Goal: Information Seeking & Learning: Check status

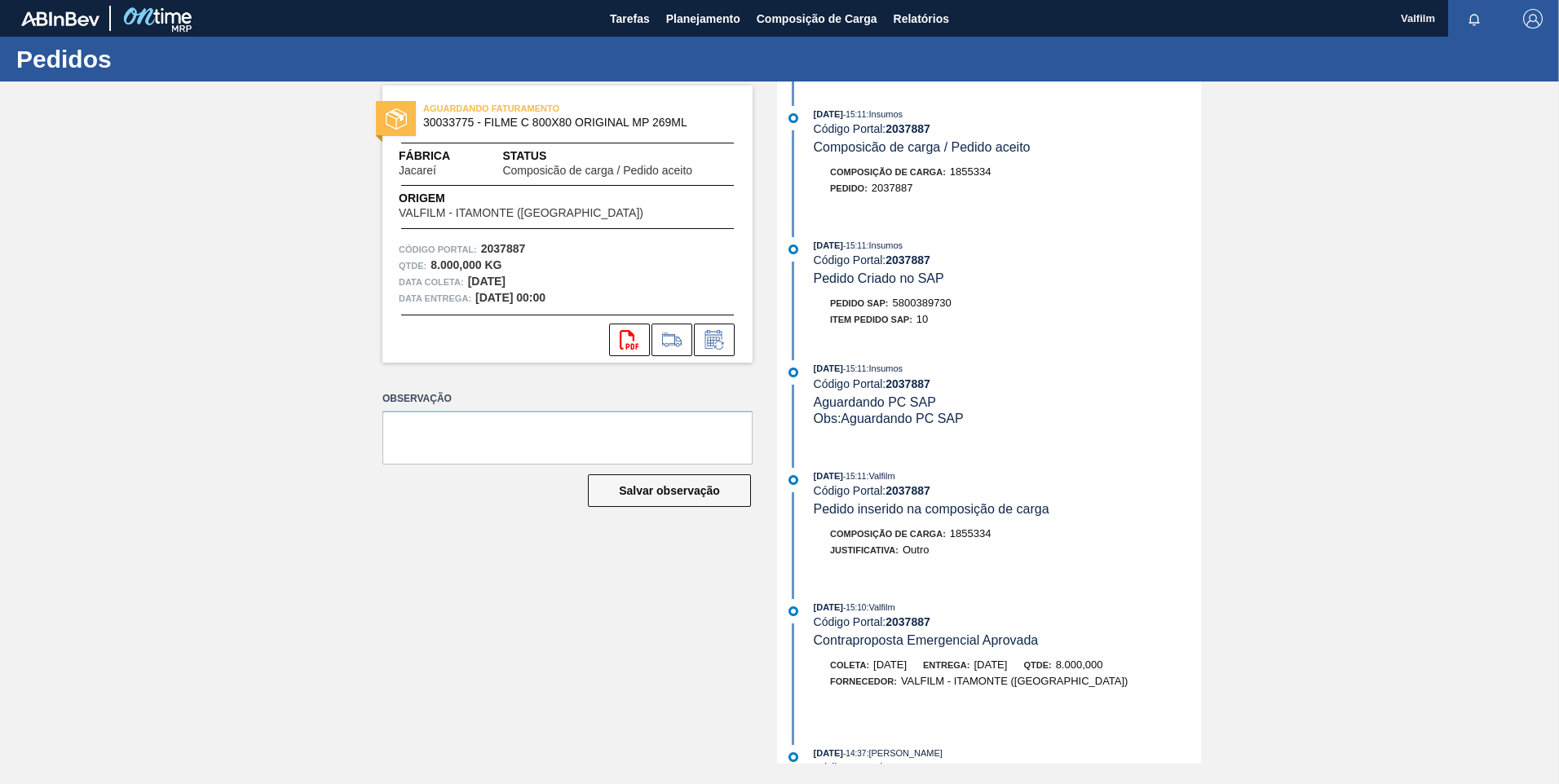
click at [929, 37] on div "Pedidos" at bounding box center [780, 59] width 1559 height 45
click at [926, 29] on button "Relatórios" at bounding box center [921, 18] width 71 height 37
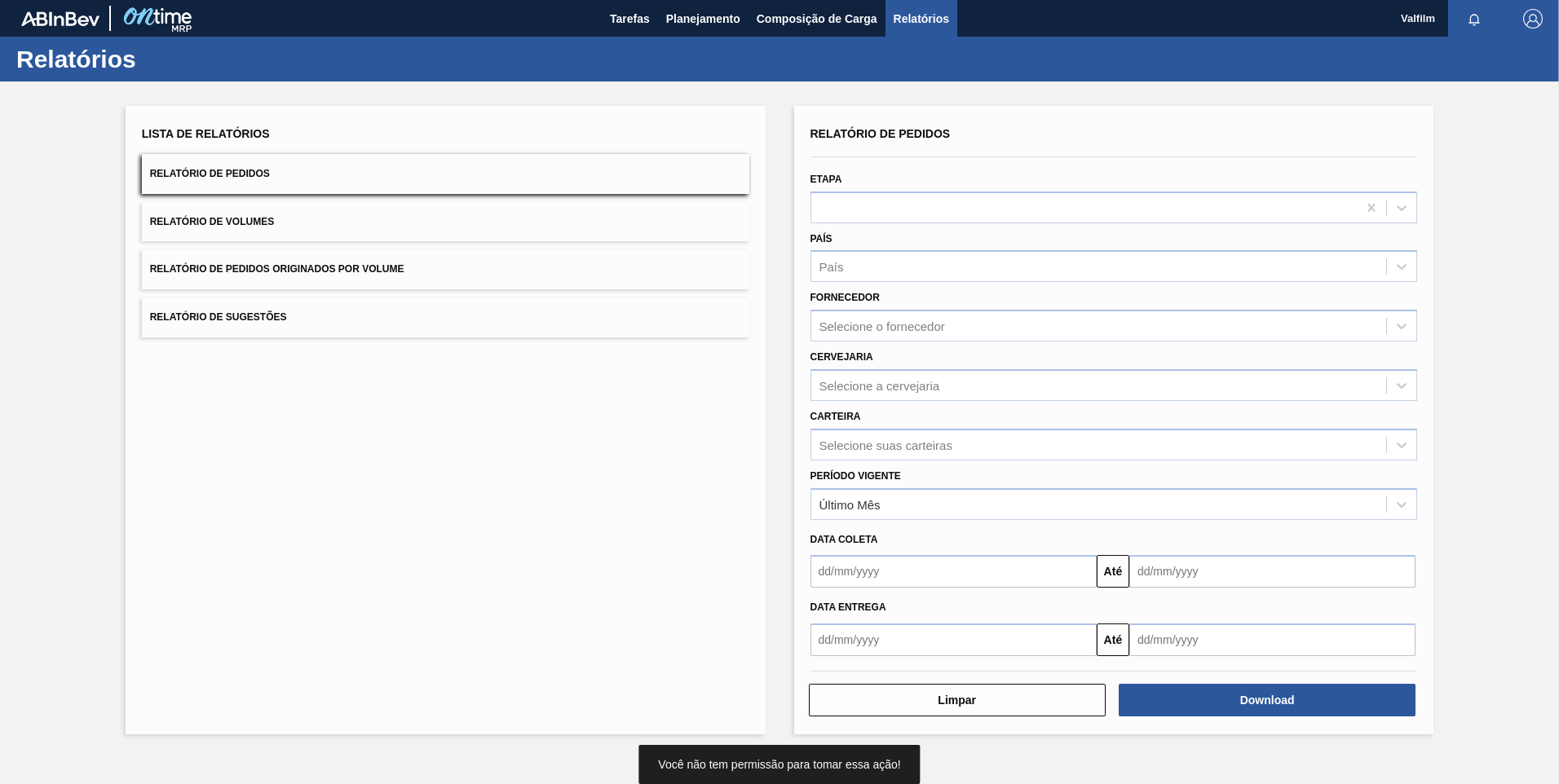
click at [894, 227] on div "País País" at bounding box center [1114, 255] width 608 height 56
click at [883, 209] on div at bounding box center [1084, 207] width 546 height 23
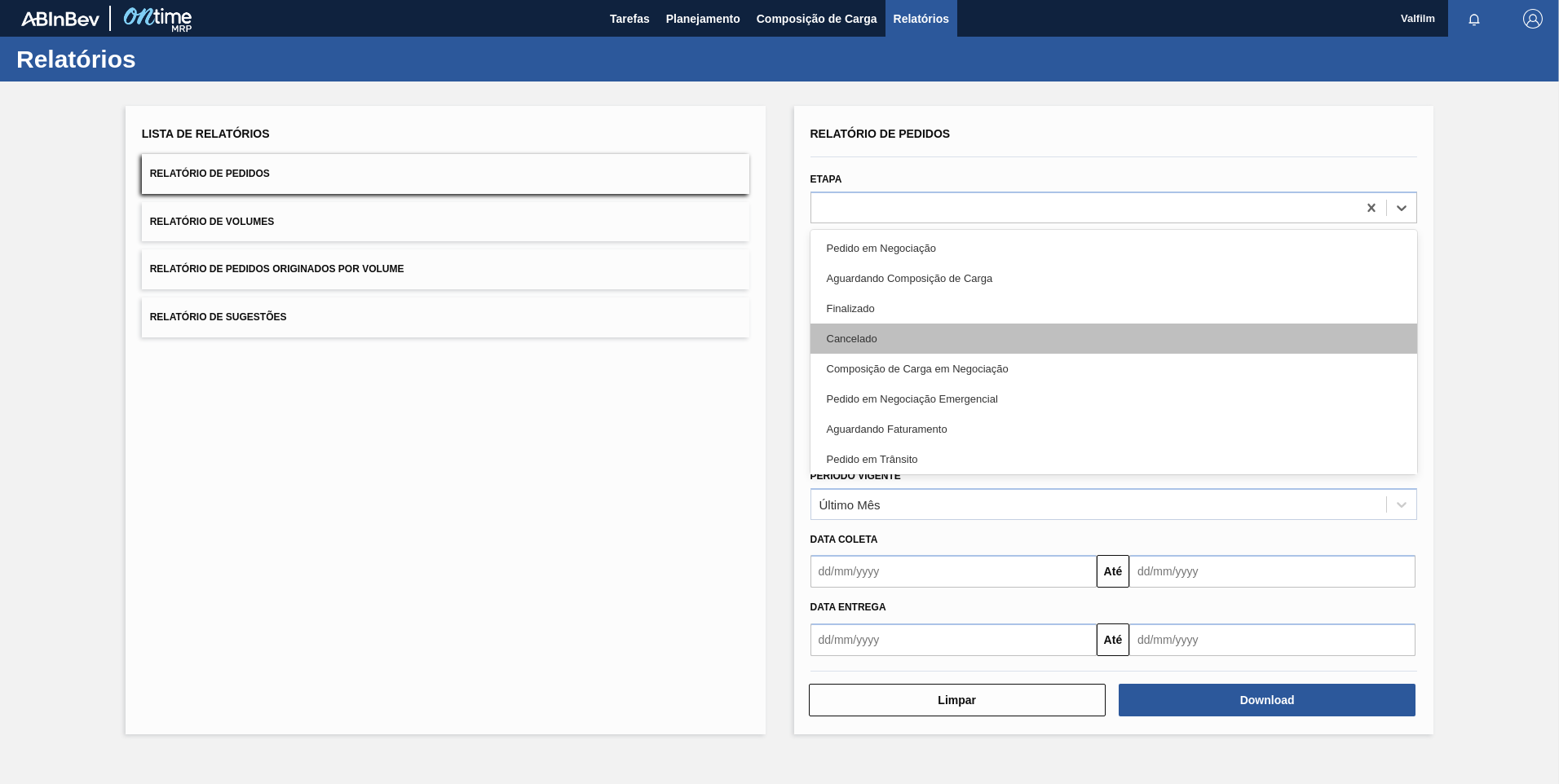
click at [917, 331] on div "Cancelado" at bounding box center [1114, 338] width 608 height 30
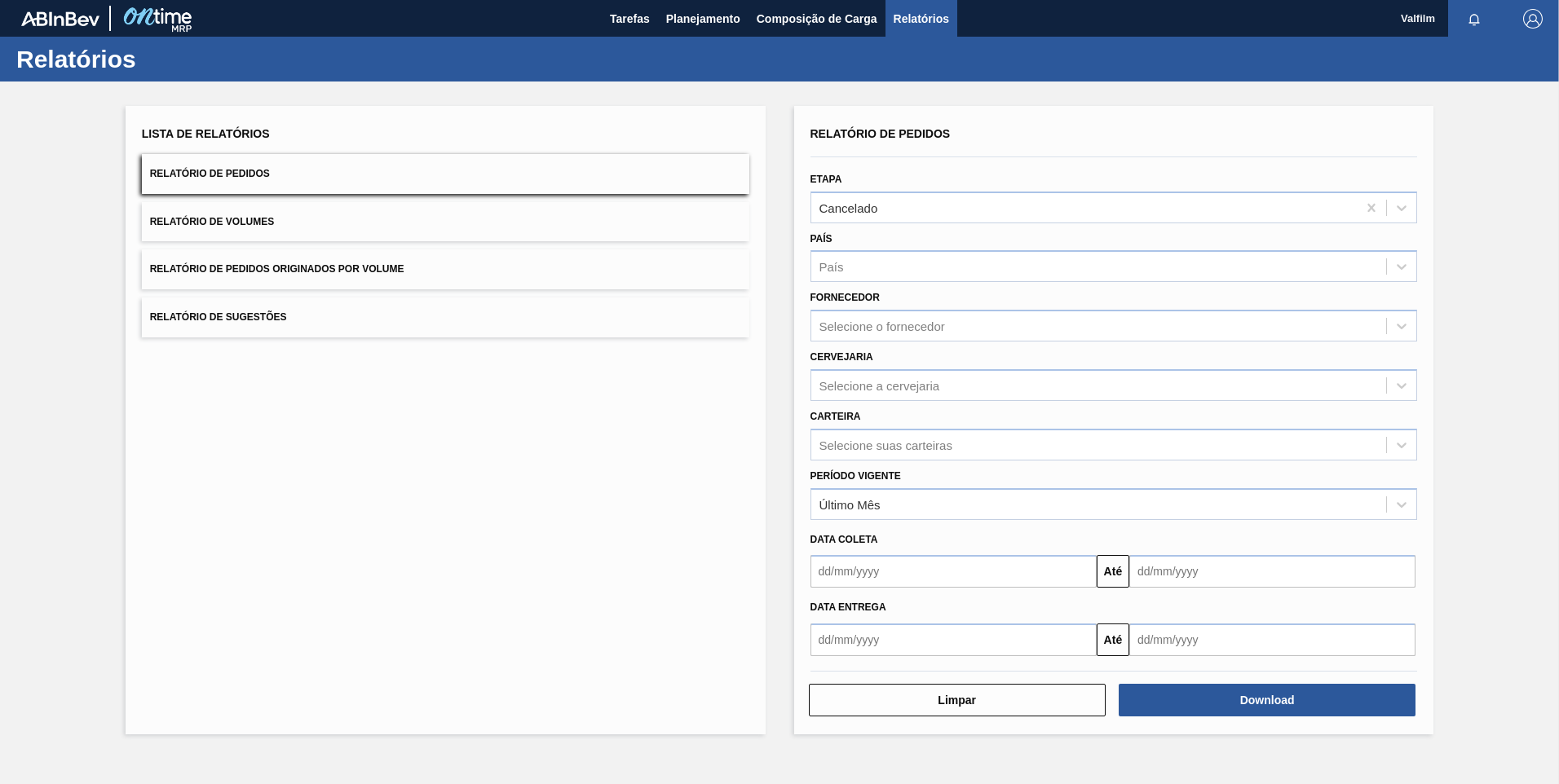
click at [1279, 723] on div "Relatório de Pedidos Etapa Cancelado País País Fornecedor Selecione o fornecedo…" at bounding box center [1114, 420] width 640 height 628
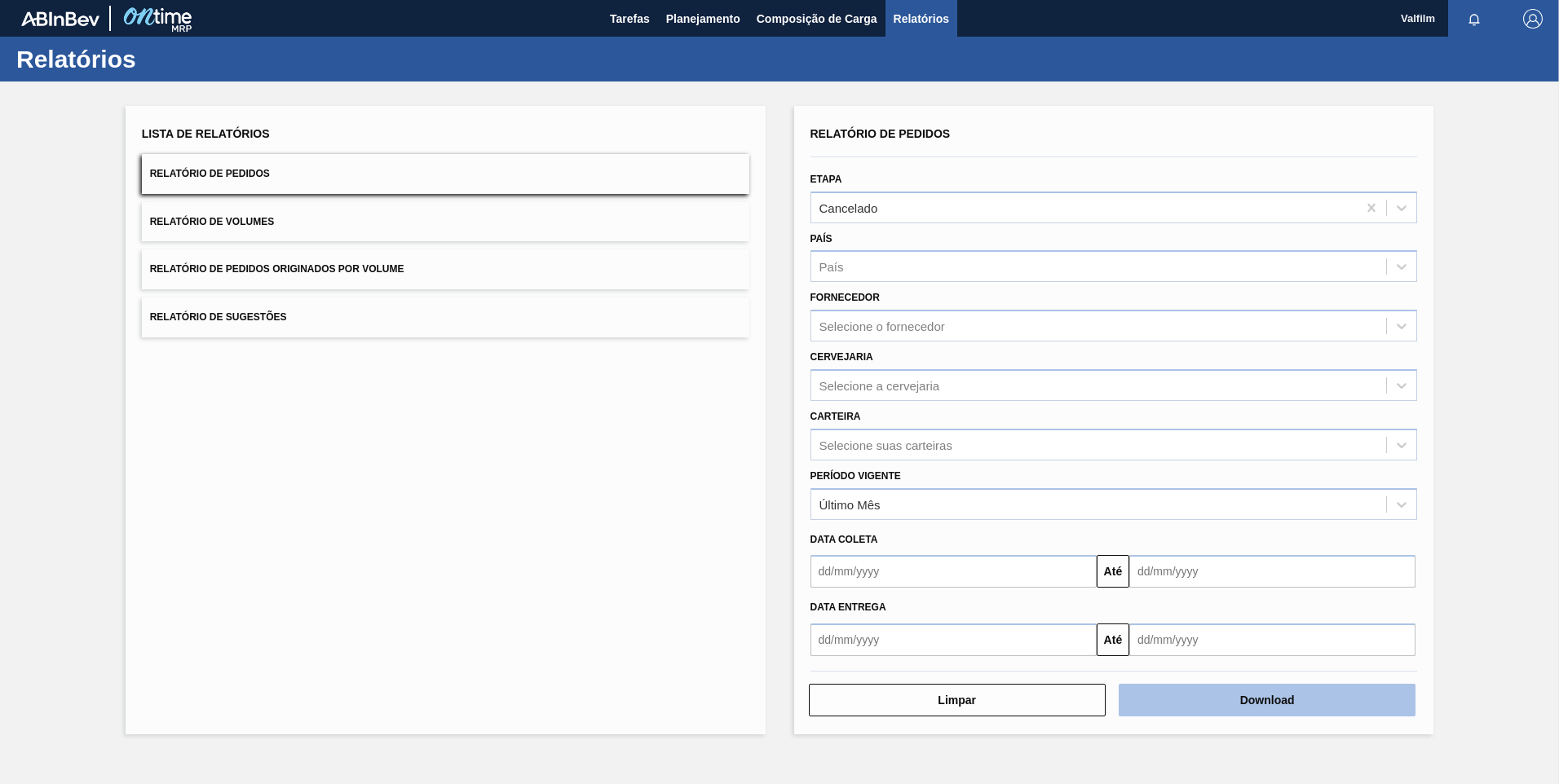
click at [1269, 704] on button "Download" at bounding box center [1268, 699] width 297 height 32
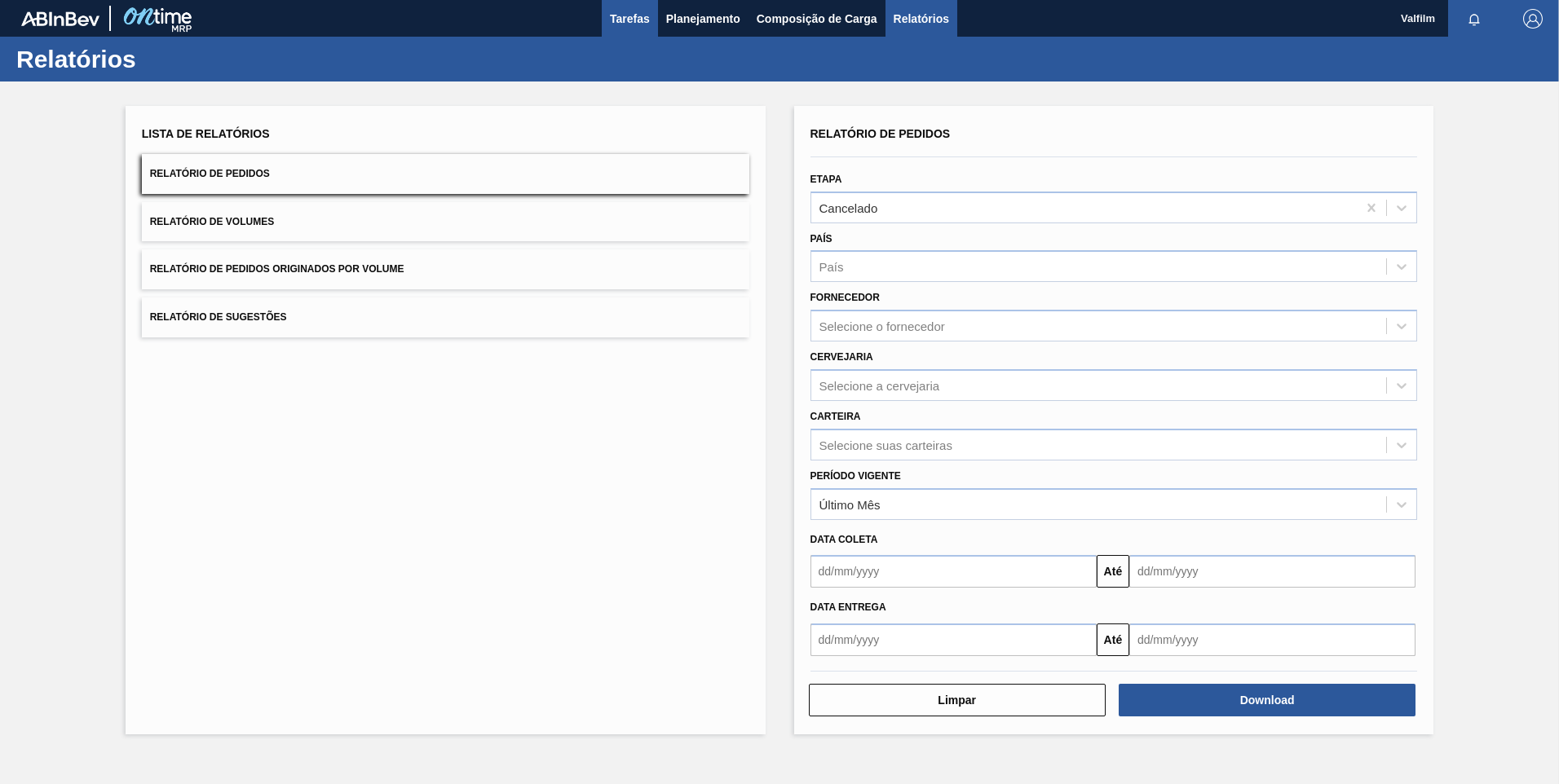
click at [615, 32] on button "Tarefas" at bounding box center [630, 18] width 56 height 37
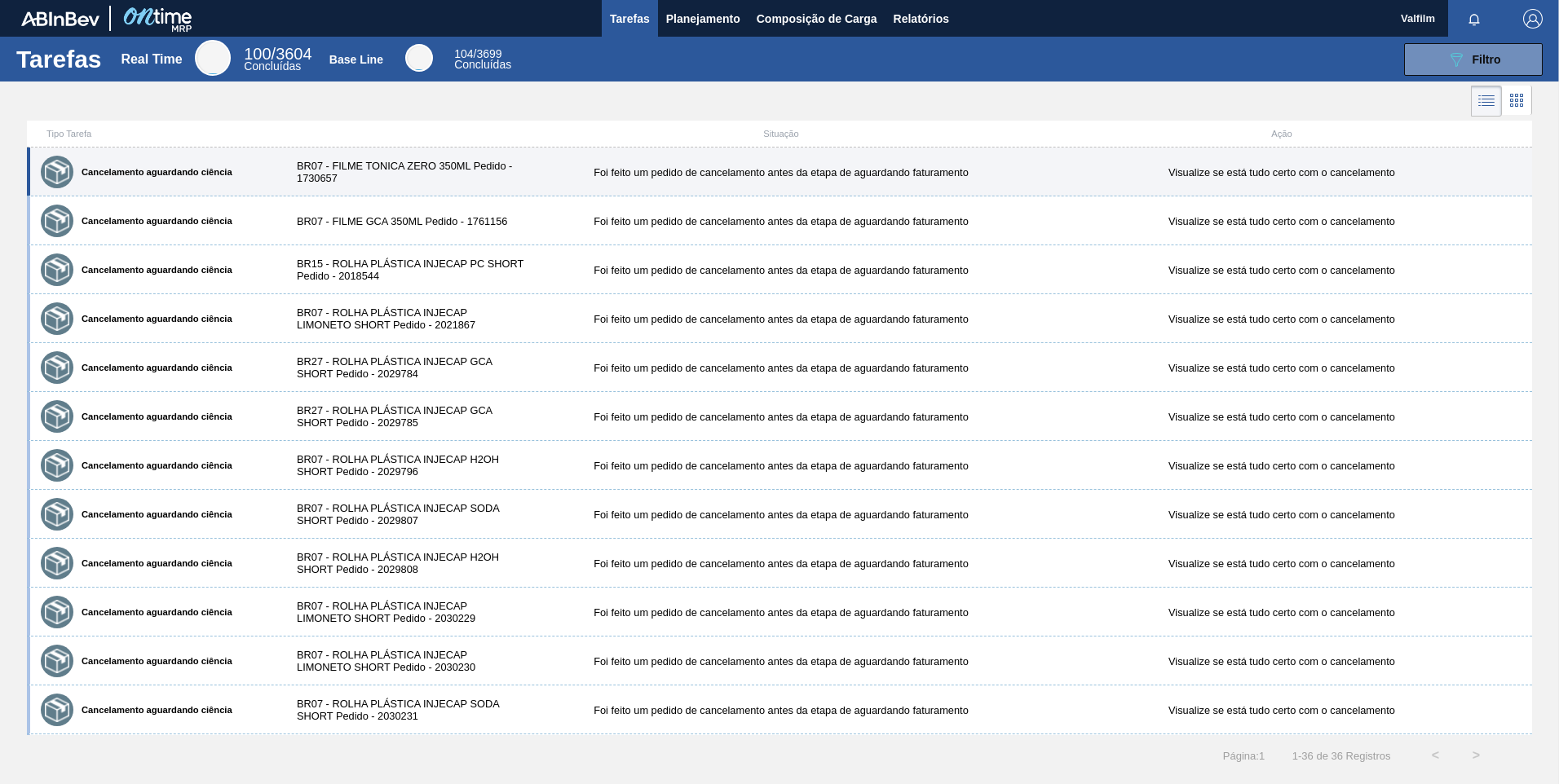
click at [545, 149] on div "Cancelamento aguardando ciência BR07 - FILME TONICA ZERO 350ML Pedido - 1730657…" at bounding box center [779, 172] width 1505 height 49
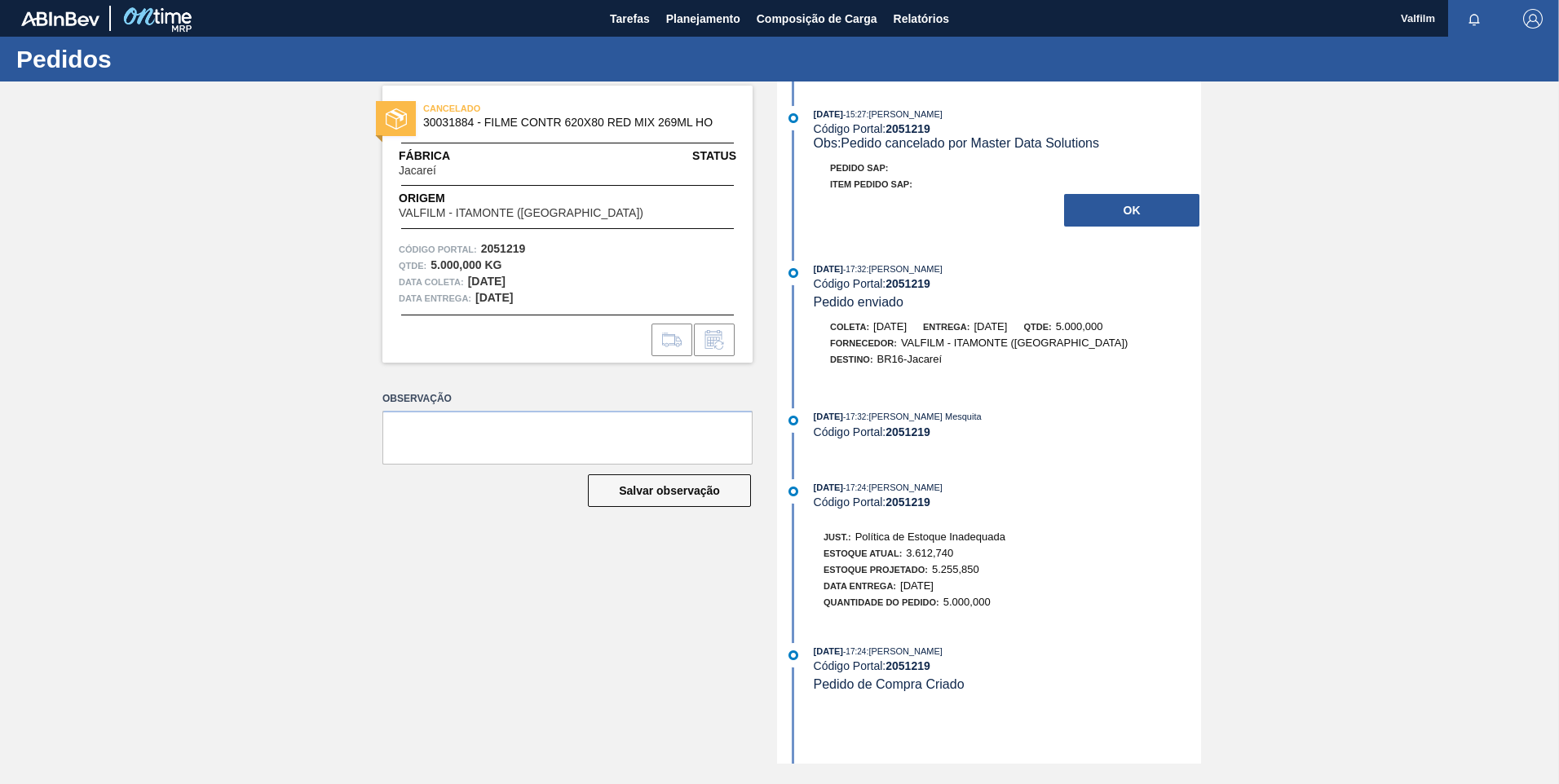
click at [1175, 231] on div "10/10/2025 - 15:27 : ERICA BOER GARCIA Código Portal: 2051219 Obs: Pedido cance…" at bounding box center [991, 171] width 420 height 130
click at [1164, 219] on button "OK" at bounding box center [1131, 210] width 135 height 32
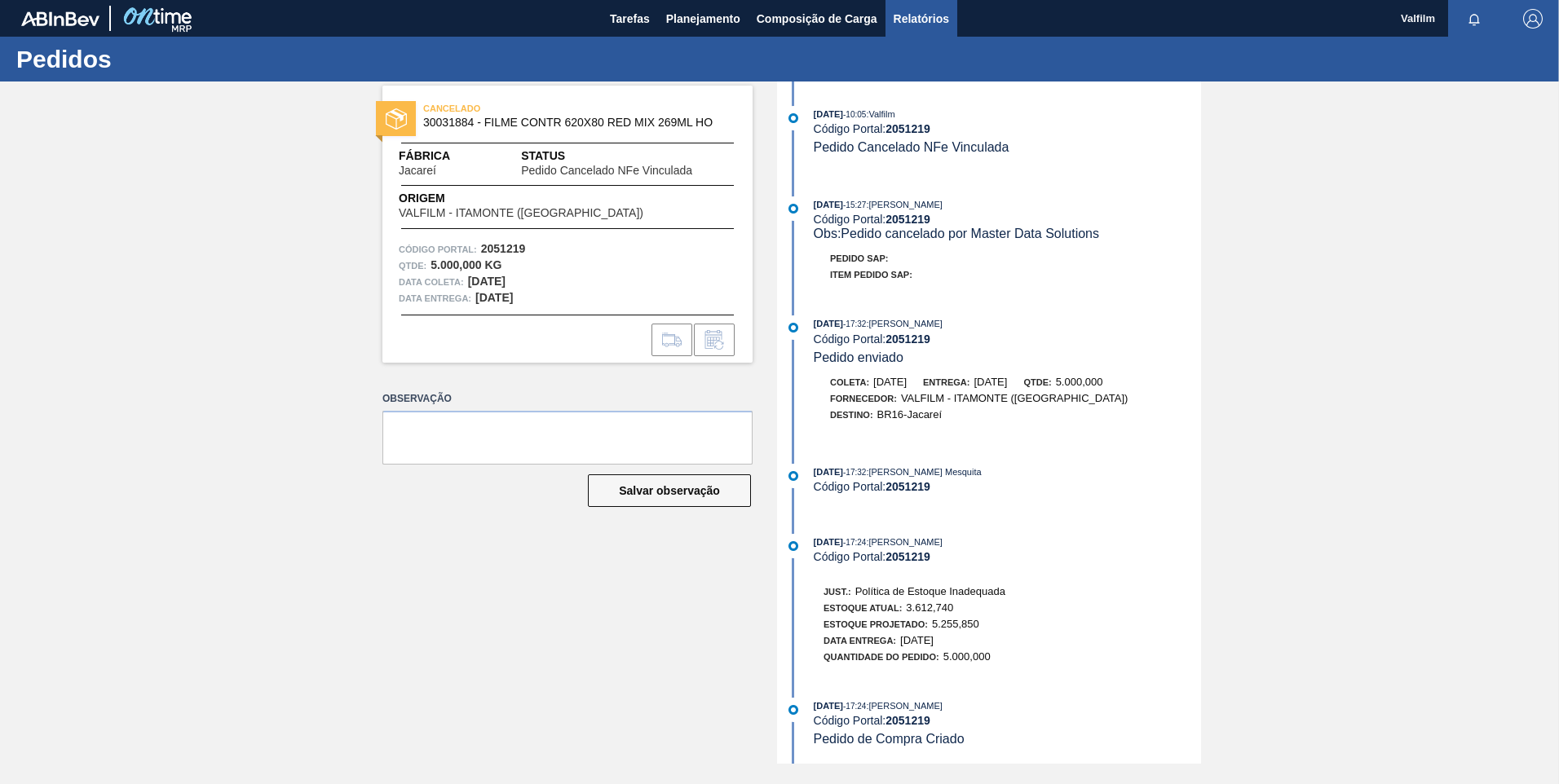
click at [935, 27] on span "Relatórios" at bounding box center [921, 19] width 56 height 20
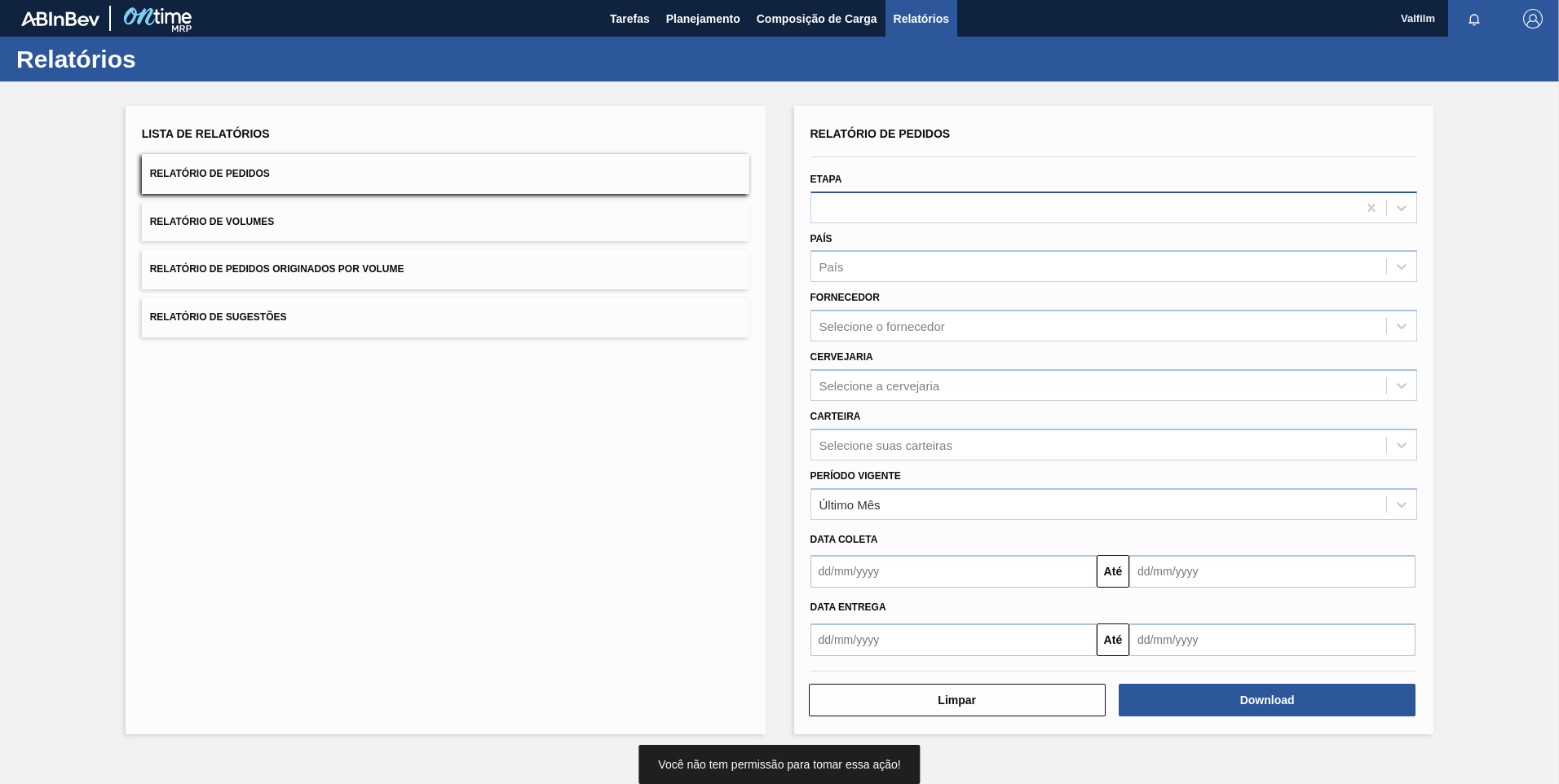
click at [899, 207] on div at bounding box center [1084, 207] width 546 height 23
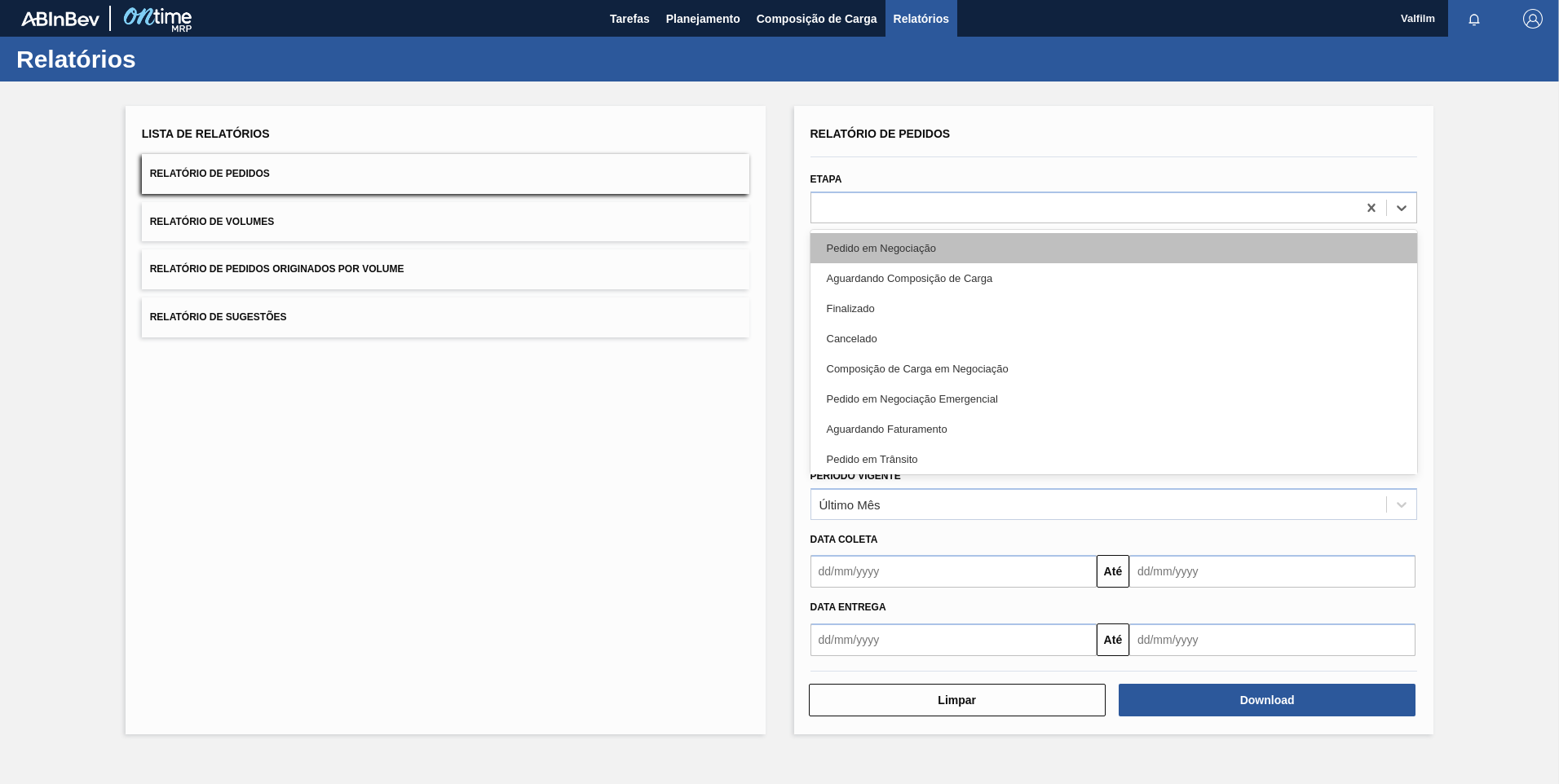
click at [909, 255] on div "Pedido em Negociação" at bounding box center [1114, 248] width 608 height 30
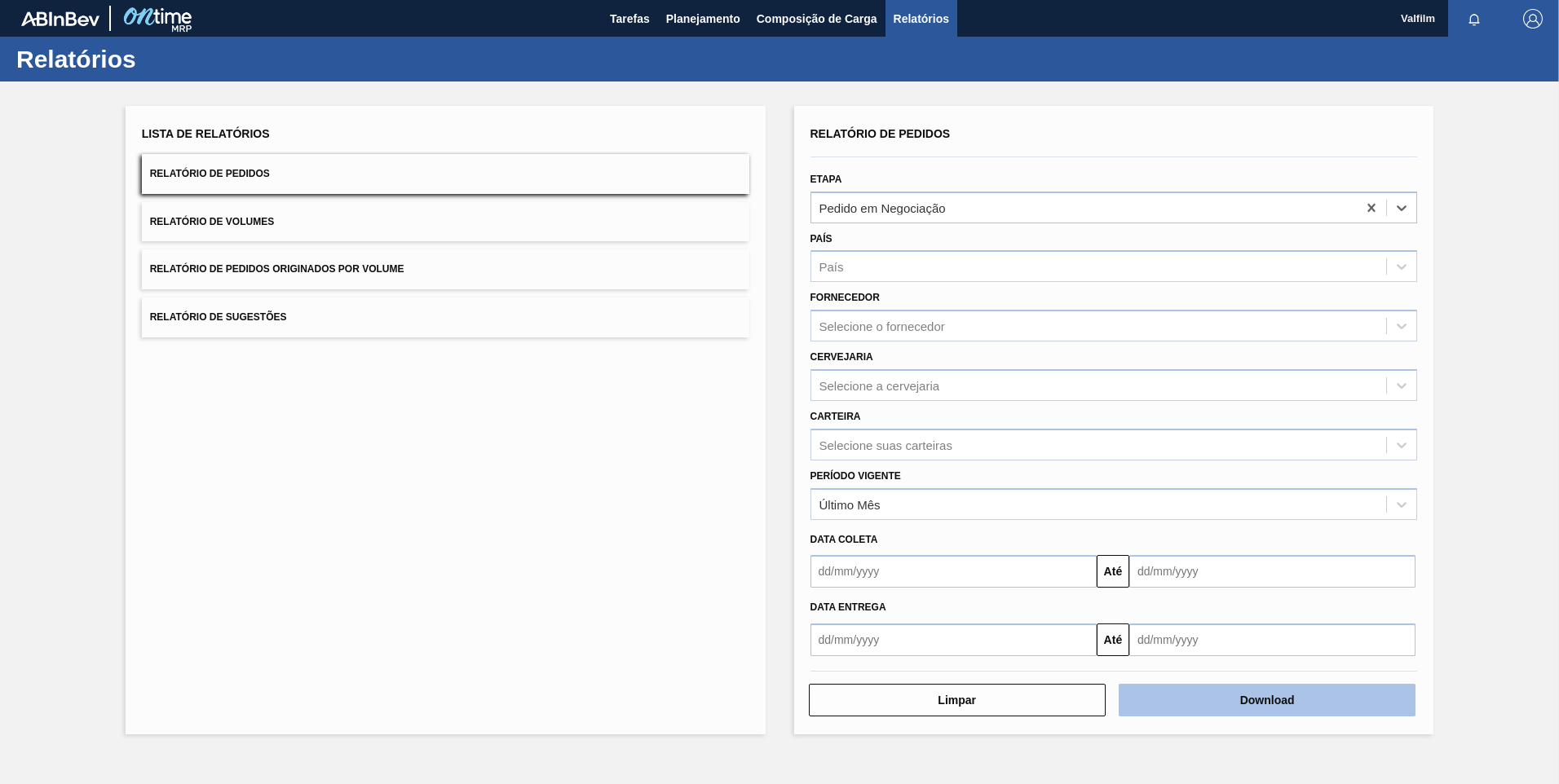
click at [1300, 707] on button "Download" at bounding box center [1268, 699] width 297 height 32
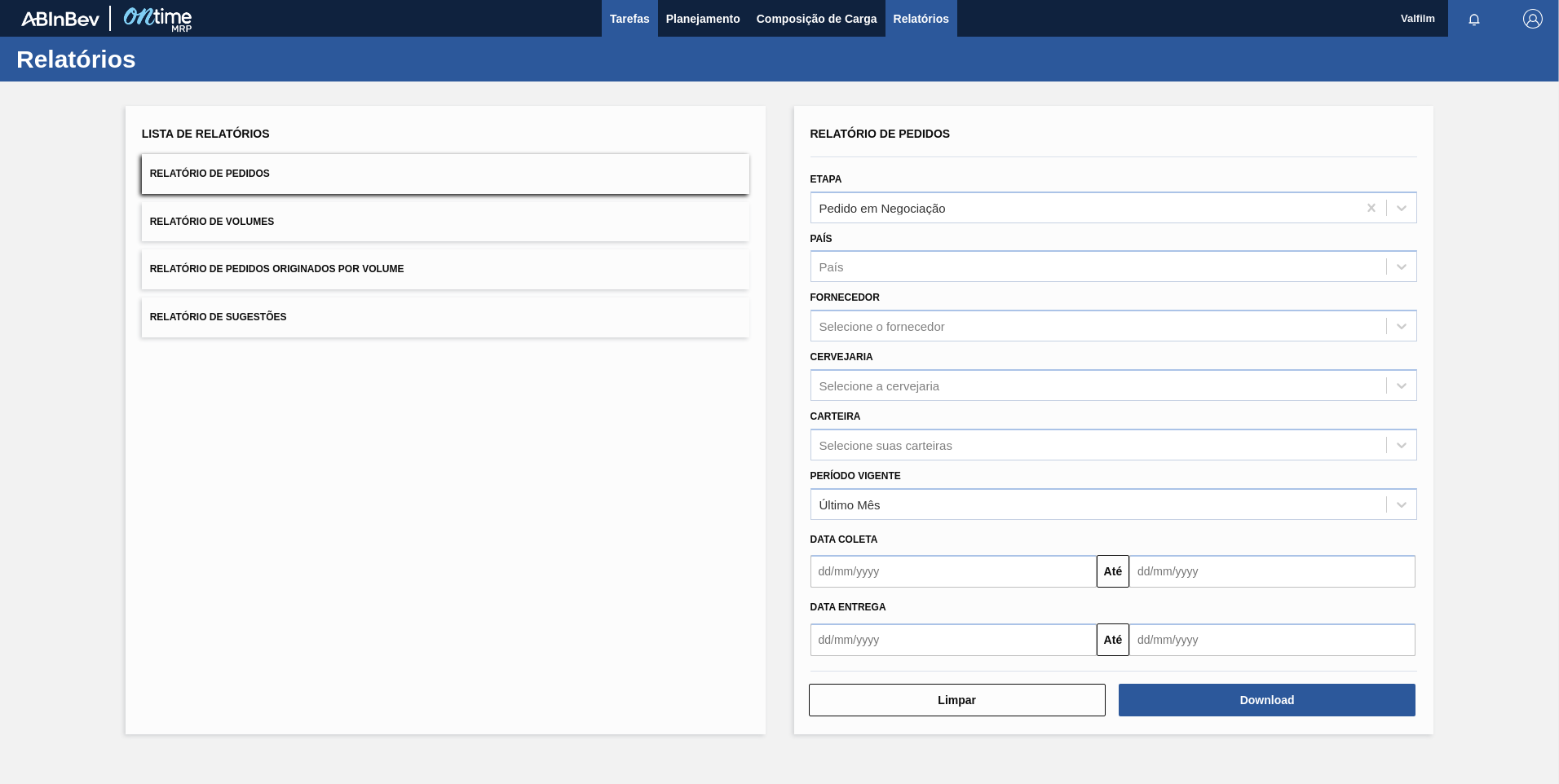
click at [624, 21] on span "Tarefas" at bounding box center [630, 19] width 40 height 20
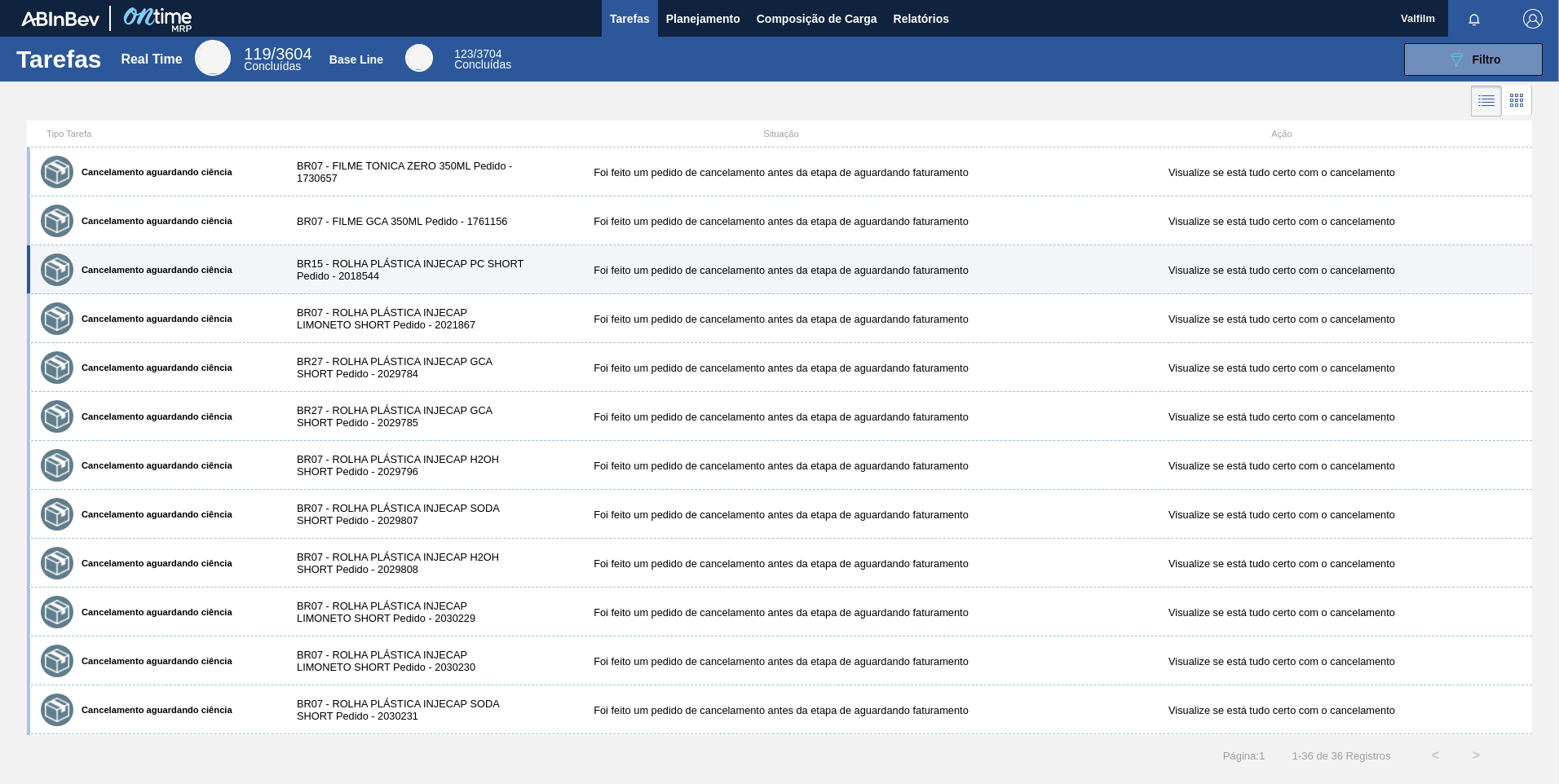
click at [604, 248] on div "Cancelamento aguardando ciência BR15 - ROLHA PLÁSTICA INJECAP PC SHORT Pedido -…" at bounding box center [779, 270] width 1505 height 49
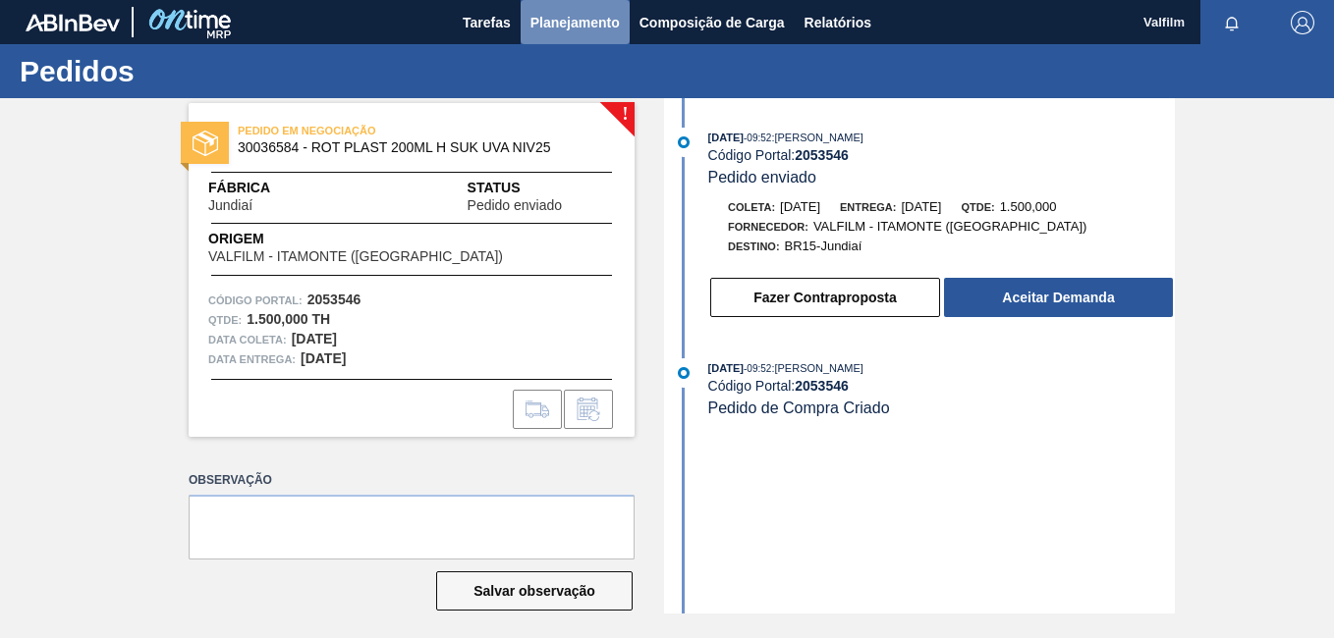
click at [606, 18] on span "Planejamento" at bounding box center [574, 23] width 89 height 24
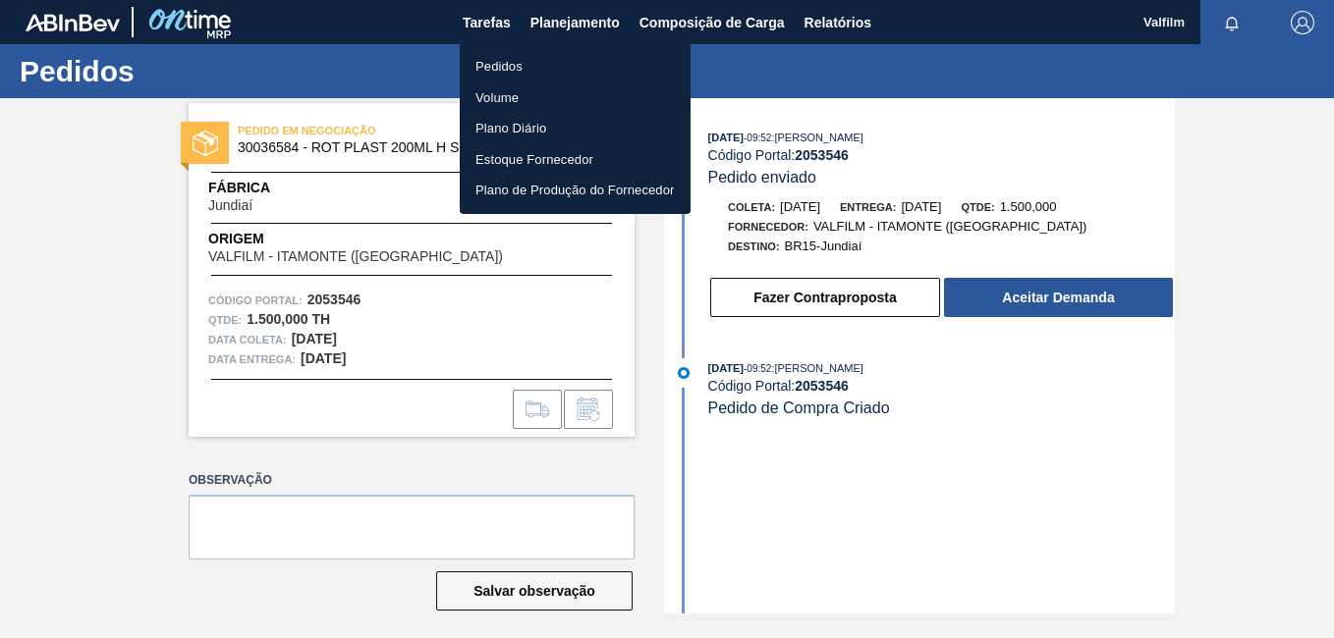
click at [567, 68] on li "Pedidos" at bounding box center [575, 66] width 231 height 31
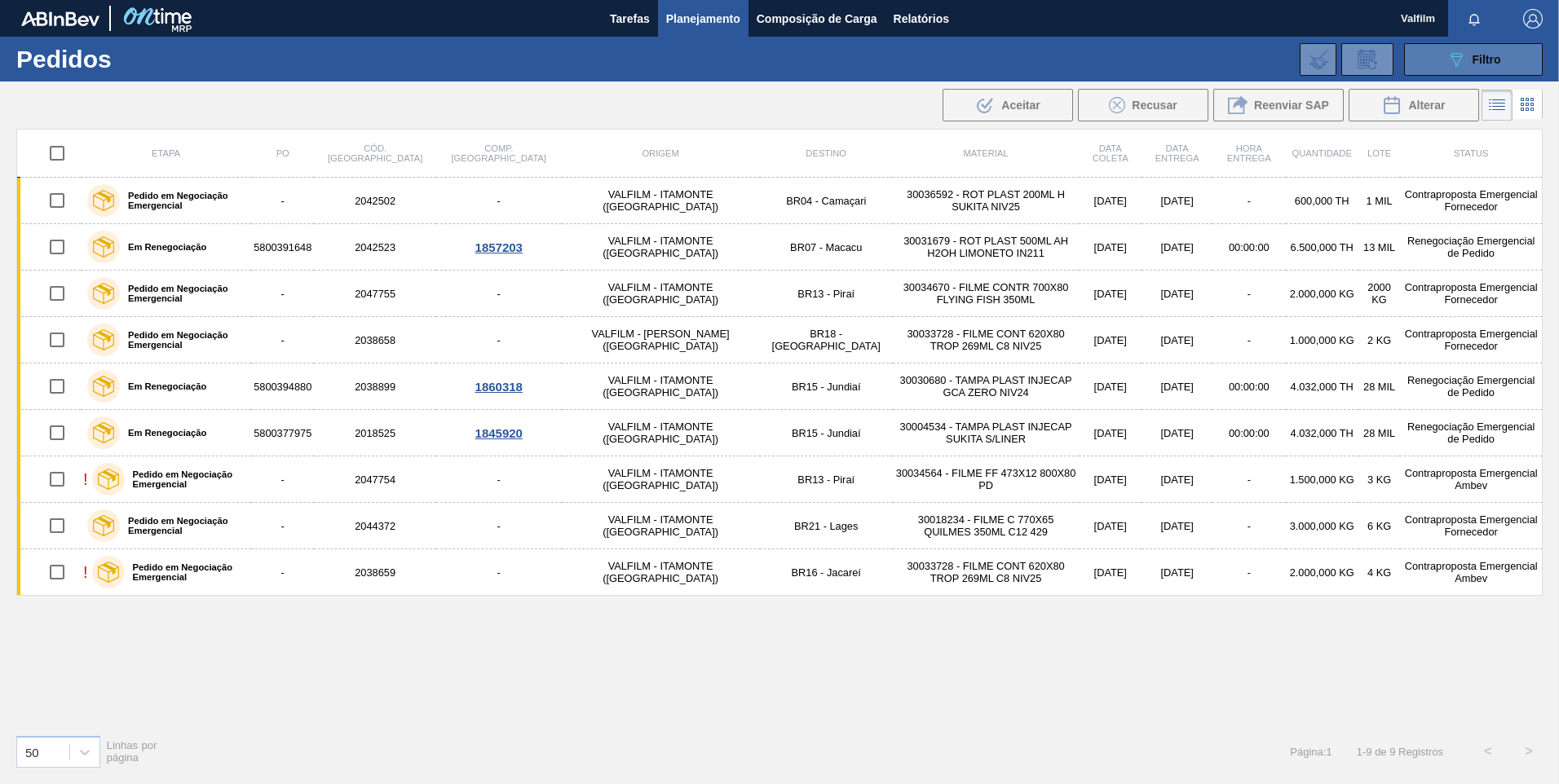
click at [1107, 51] on div "089F7B8B-B2A5-4AFE-B5C0-19BA573D28AC Filtro" at bounding box center [1473, 60] width 55 height 20
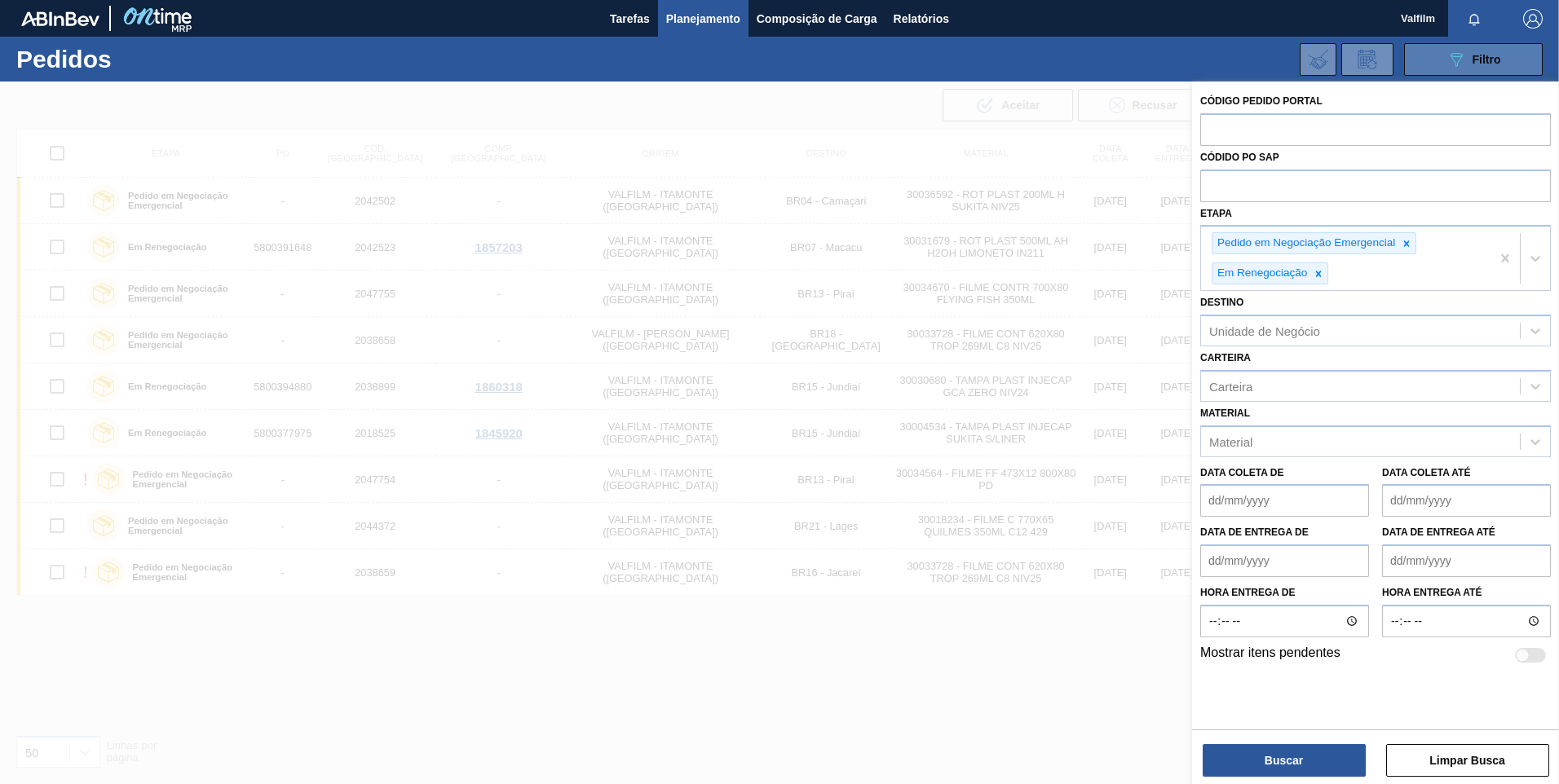
click at [1107, 51] on div "089F7B8B-B2A5-4AFE-B5C0-19BA573D28AC Filtro" at bounding box center [1473, 60] width 55 height 20
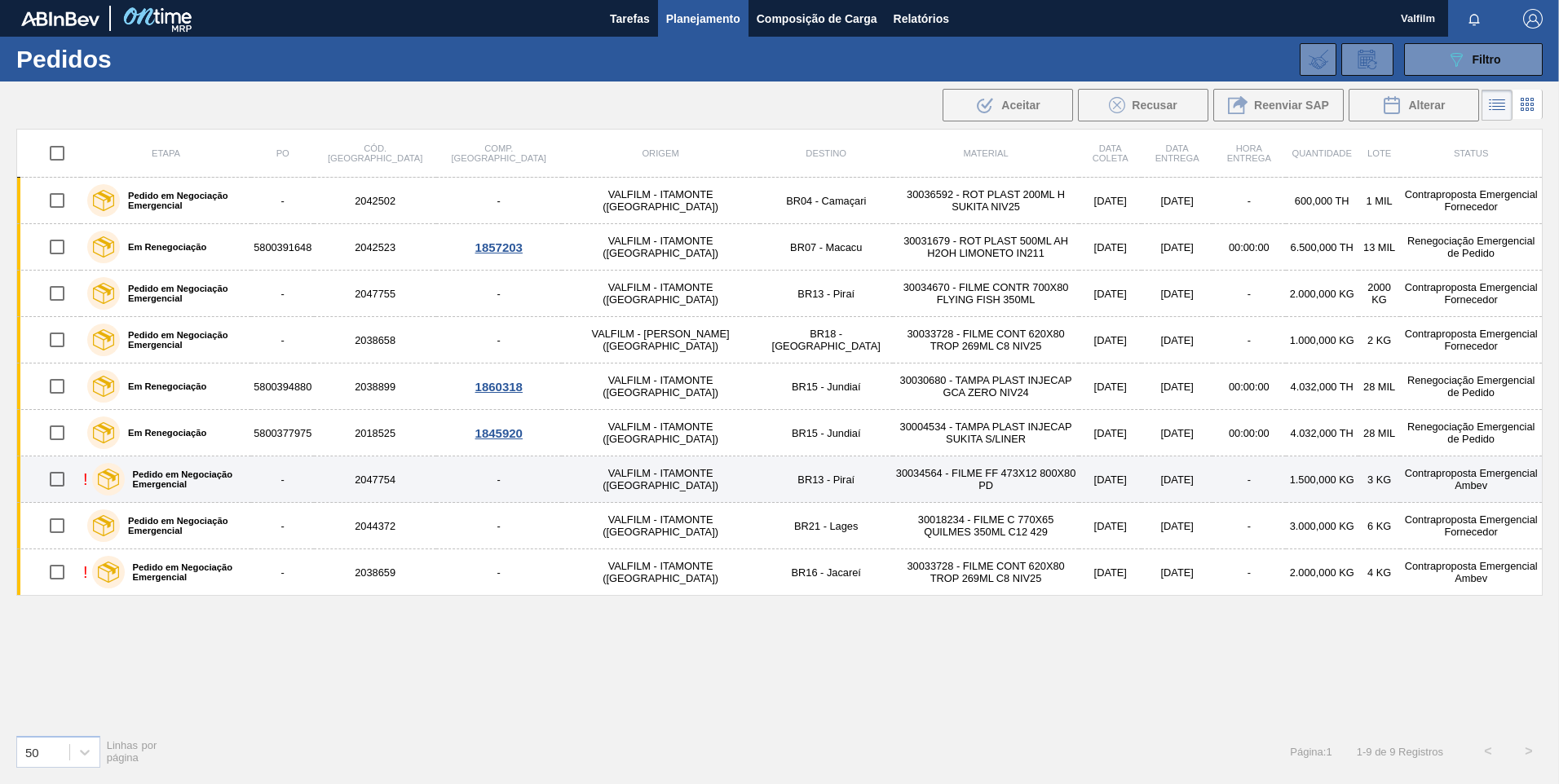
click at [562, 471] on td "VALFILM - ITAMONTE ([GEOGRAPHIC_DATA])" at bounding box center [661, 480] width 198 height 46
